Goal: Task Accomplishment & Management: Manage account settings

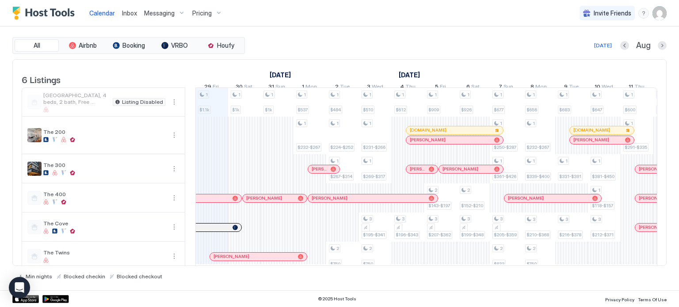
scroll to position [18, 0]
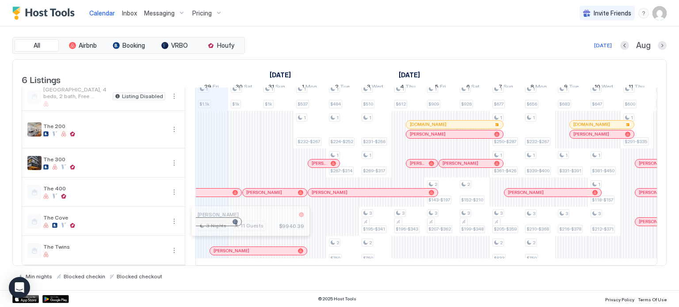
click at [247, 248] on div at bounding box center [247, 251] width 7 height 7
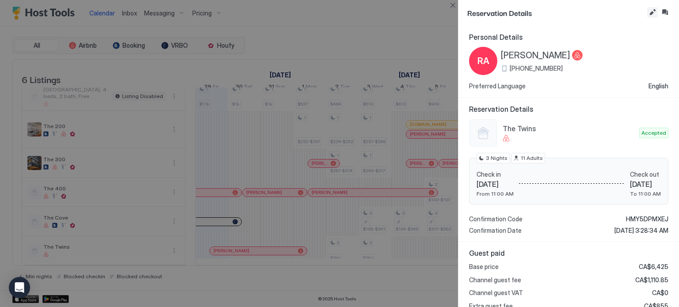
click at [652, 10] on button "Edit reservation" at bounding box center [652, 12] width 11 height 11
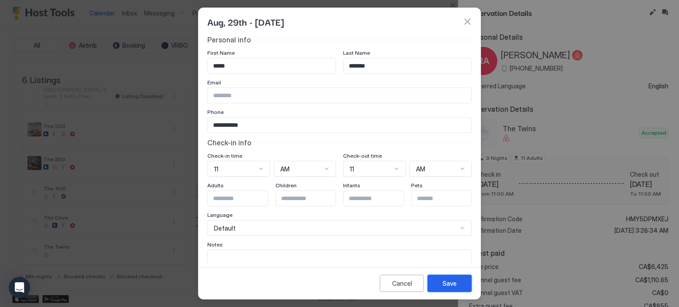
click at [447, 288] on button "Save" at bounding box center [450, 283] width 44 height 17
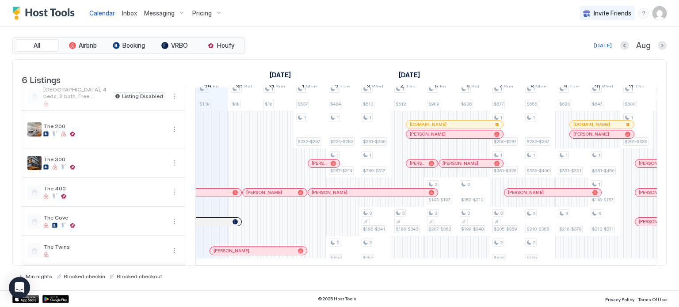
click at [260, 247] on div "[PERSON_NAME]" at bounding box center [258, 251] width 97 height 8
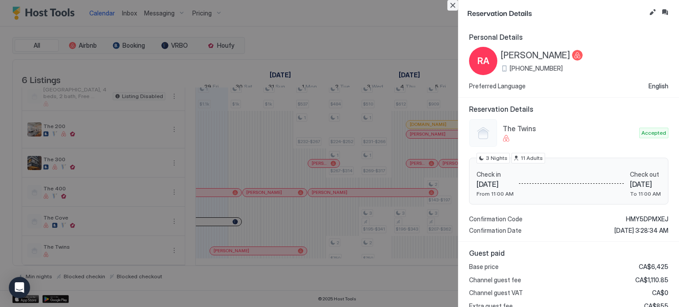
click at [452, 2] on button "Close" at bounding box center [453, 5] width 11 height 11
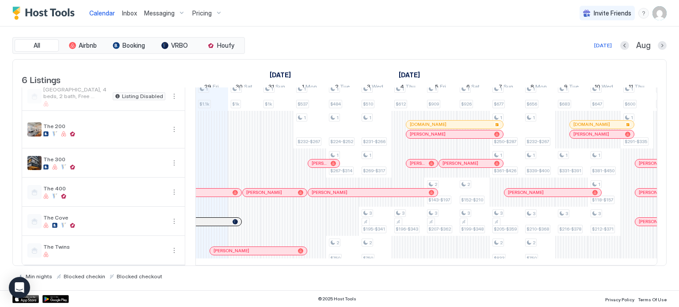
click at [662, 16] on img "User profile" at bounding box center [660, 13] width 14 height 14
click at [603, 47] on div "Settings" at bounding box center [610, 49] width 112 height 15
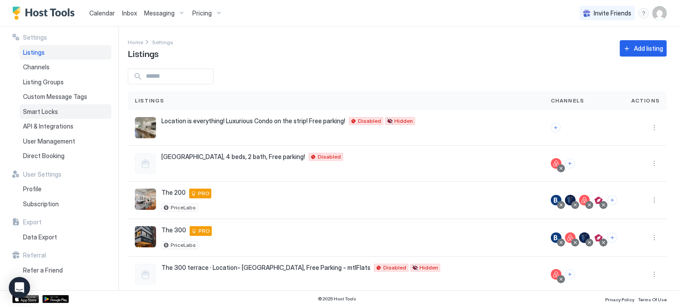
click at [65, 115] on div "Smart Locks" at bounding box center [65, 111] width 92 height 15
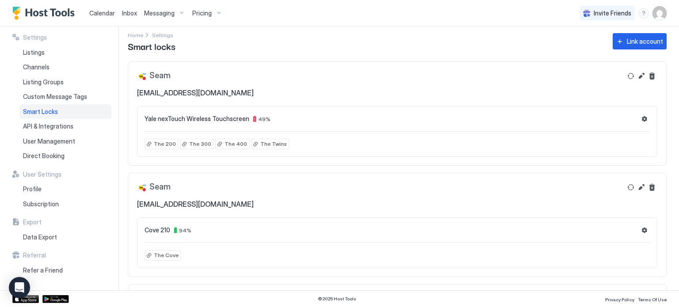
scroll to position [7, 0]
click at [626, 77] on button "Refresh" at bounding box center [631, 76] width 11 height 11
click at [642, 120] on button "Settings" at bounding box center [644, 119] width 11 height 11
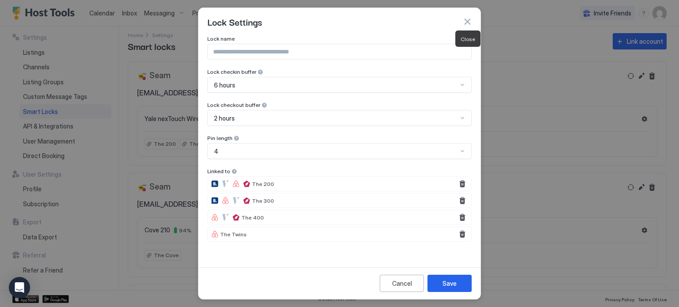
click at [466, 24] on button "button" at bounding box center [467, 21] width 9 height 9
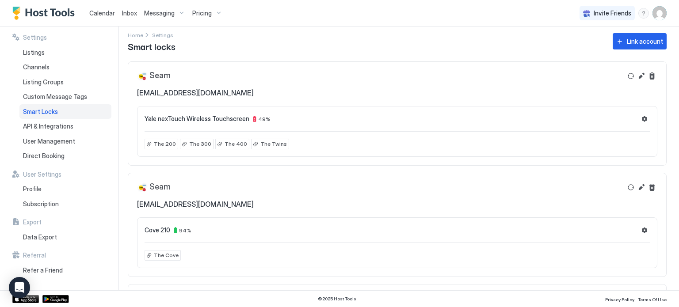
click at [446, 83] on div "Seam [EMAIL_ADDRESS][DOMAIN_NAME]" at bounding box center [379, 84] width 485 height 27
